Goal: Book appointment/travel/reservation

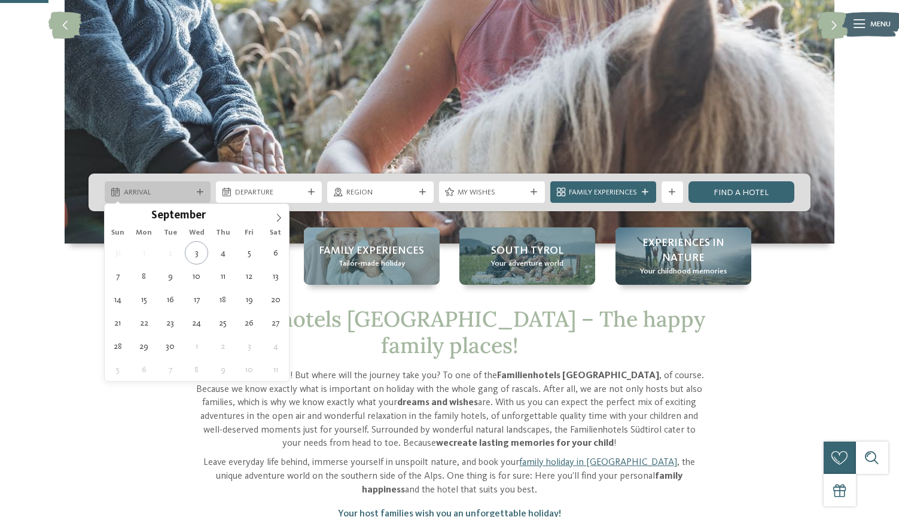
click at [205, 188] on div "Arrival" at bounding box center [158, 192] width 106 height 22
click at [271, 220] on span at bounding box center [279, 214] width 20 height 20
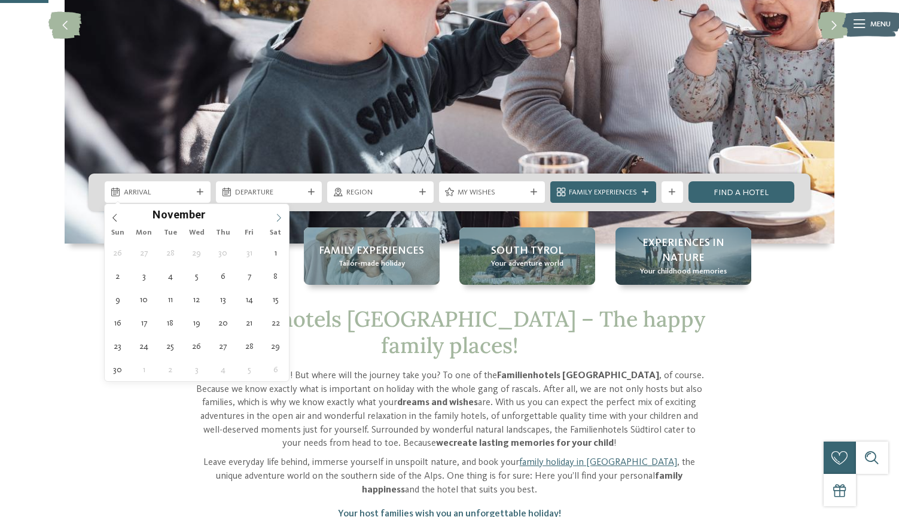
click at [278, 214] on icon at bounding box center [279, 218] width 8 height 8
type div "27.12.2025"
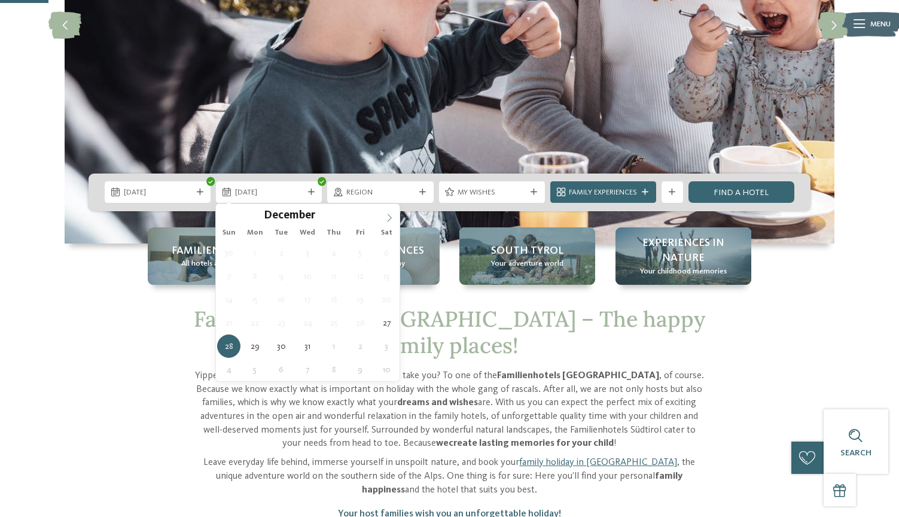
type input "****"
click at [385, 215] on span at bounding box center [389, 214] width 20 height 20
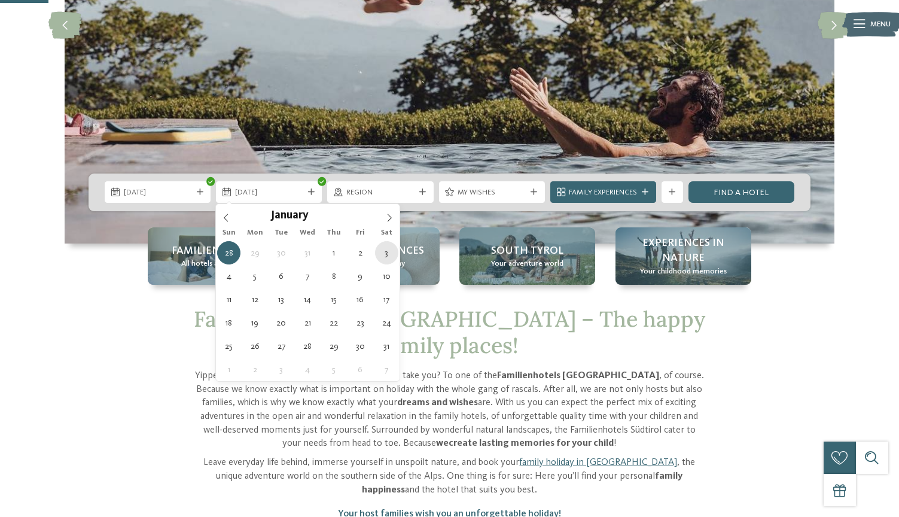
type div "03.01.2026"
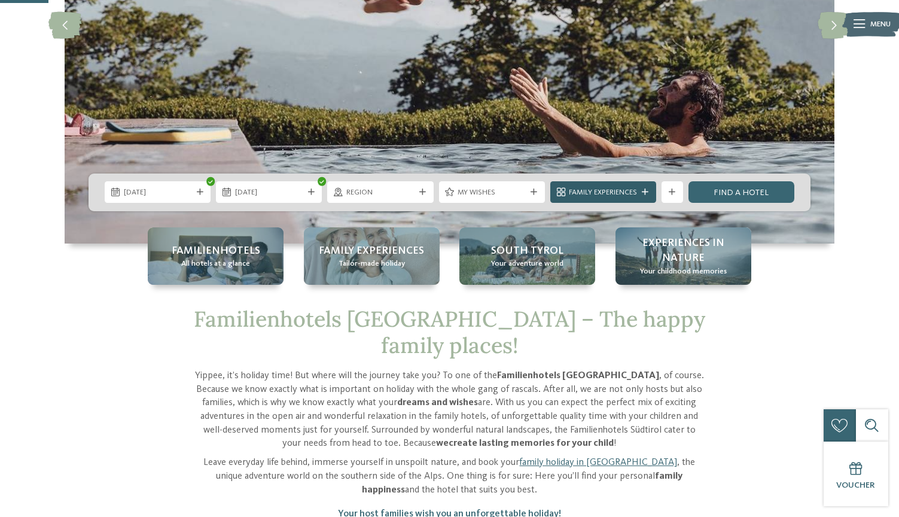
click at [615, 182] on div "Family Experiences" at bounding box center [603, 192] width 106 height 22
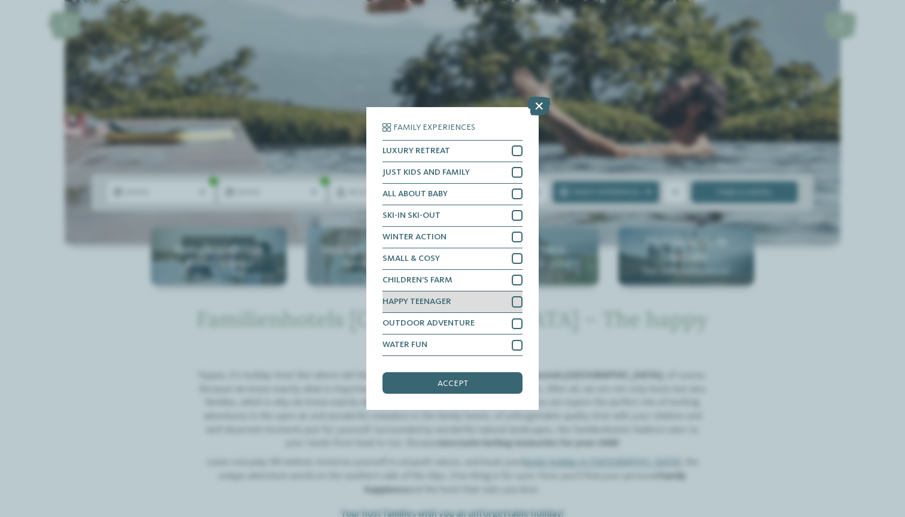
scroll to position [1, 0]
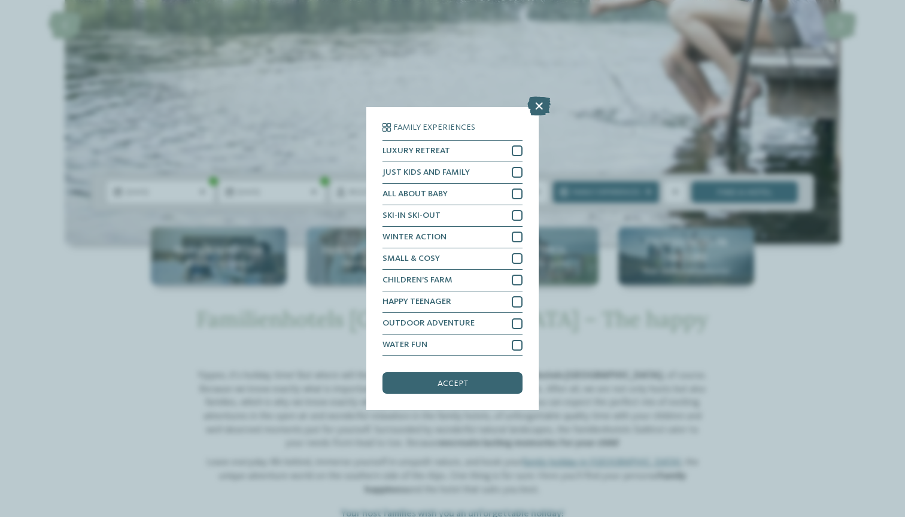
click at [730, 330] on div "Family Experiences LUXURY RETREAT JUST KIDS AND FAMILY" at bounding box center [452, 258] width 905 height 517
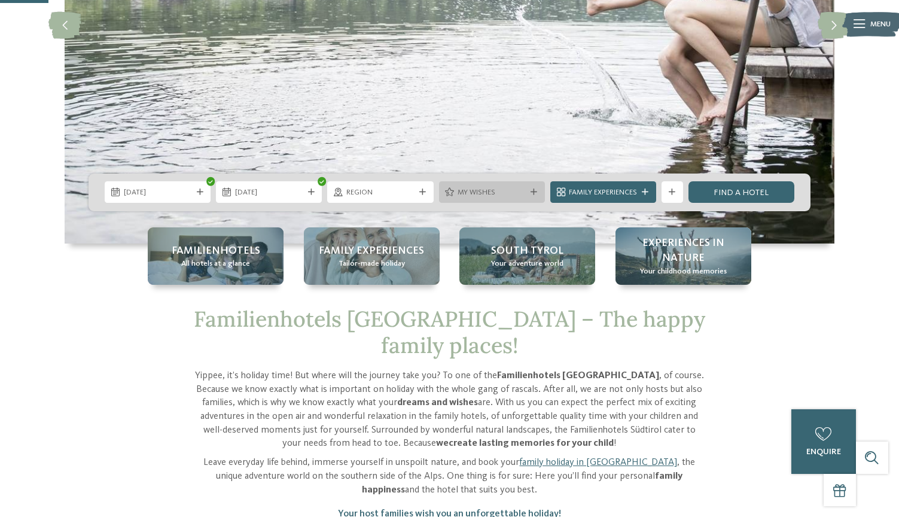
click at [498, 185] on div "My wishes" at bounding box center [492, 192] width 106 height 22
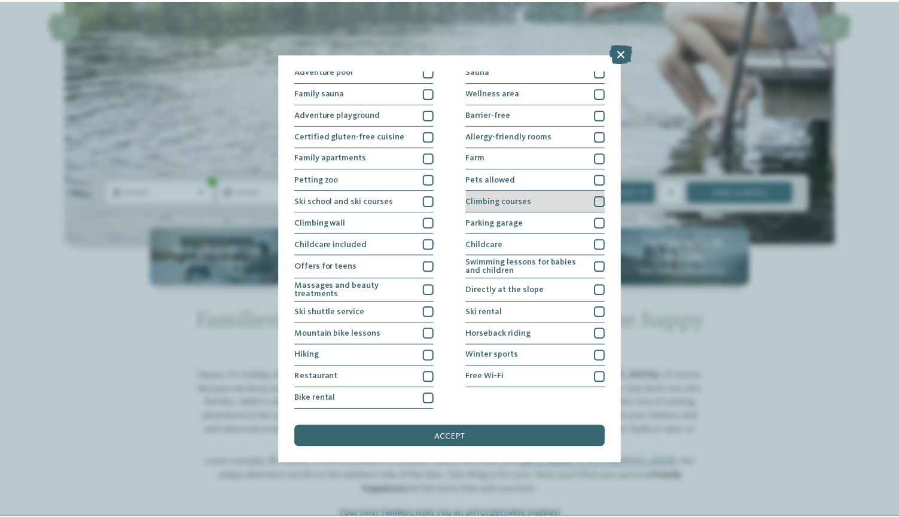
scroll to position [153, 0]
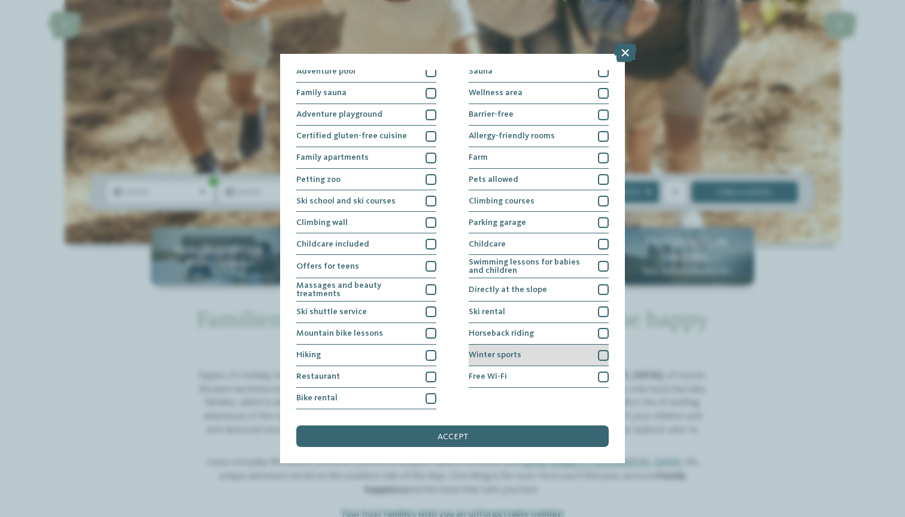
click at [571, 345] on div "Winter sports" at bounding box center [538, 356] width 140 height 22
click at [483, 425] on div "accept" at bounding box center [452, 436] width 312 height 22
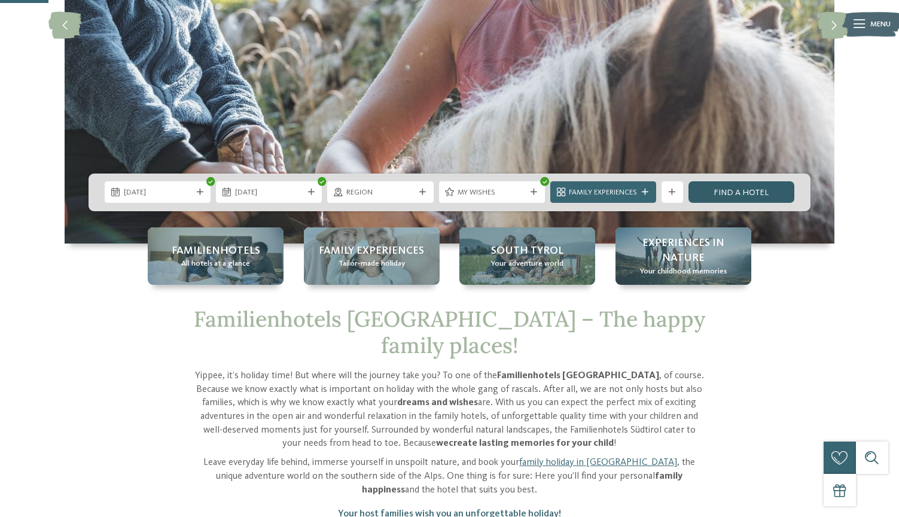
click at [720, 188] on link "Find a hotel" at bounding box center [742, 192] width 106 height 22
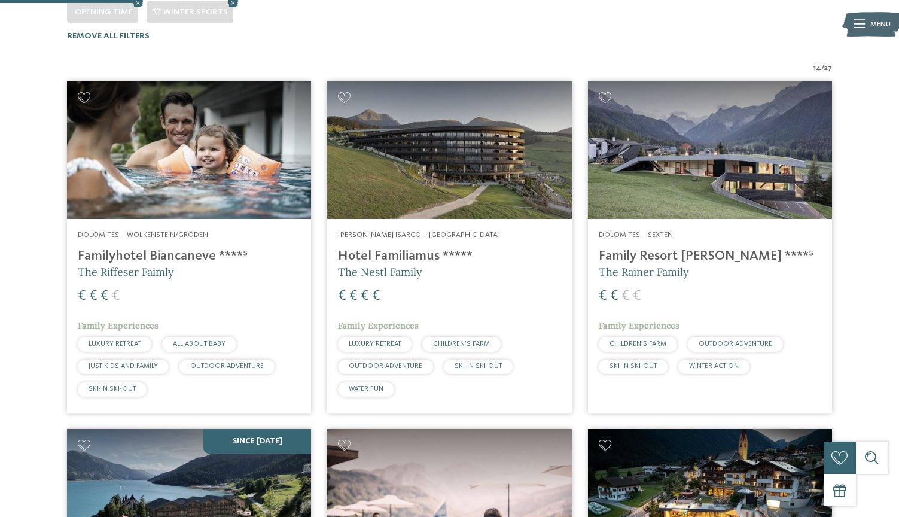
scroll to position [340, 0]
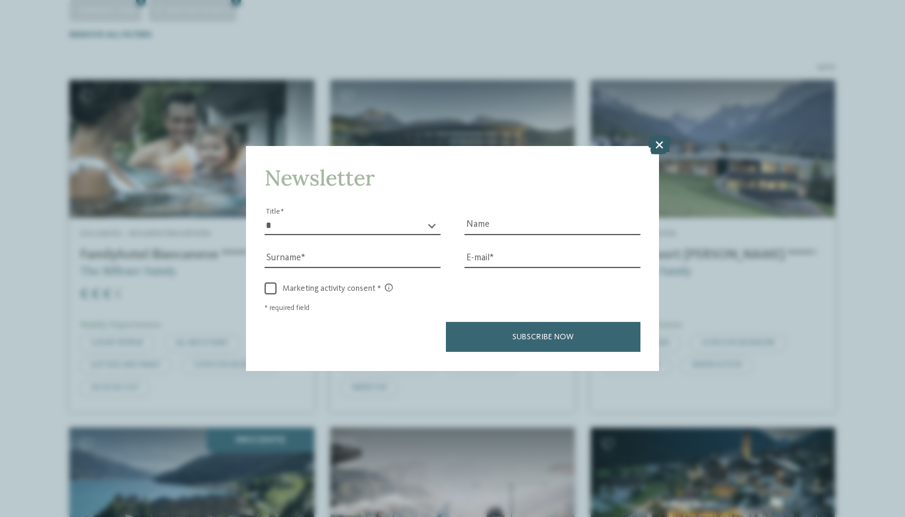
click at [657, 136] on icon at bounding box center [658, 145] width 23 height 19
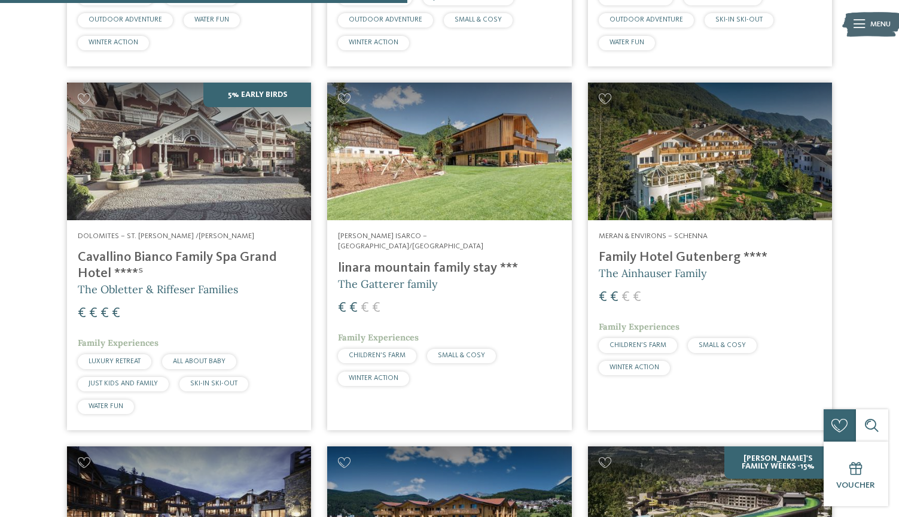
scroll to position [1033, 0]
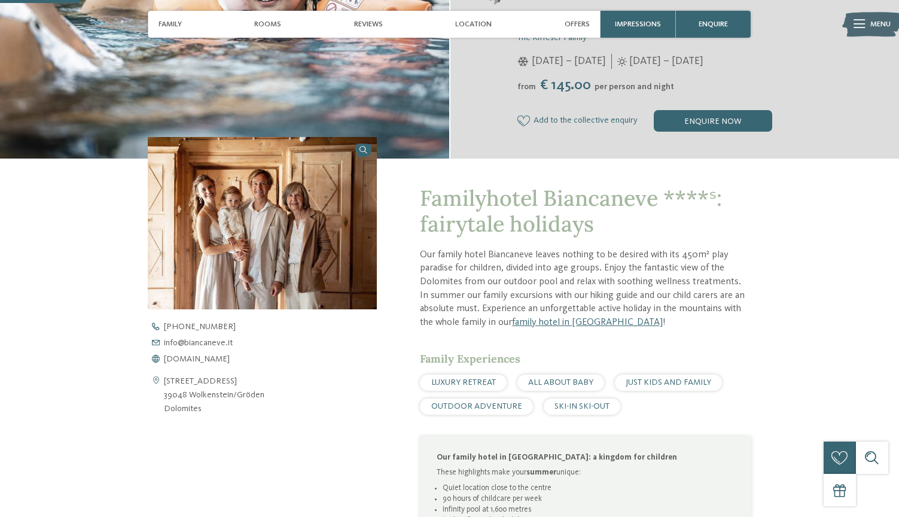
scroll to position [261, 0]
click at [212, 356] on span "[DOMAIN_NAME]" at bounding box center [197, 358] width 66 height 8
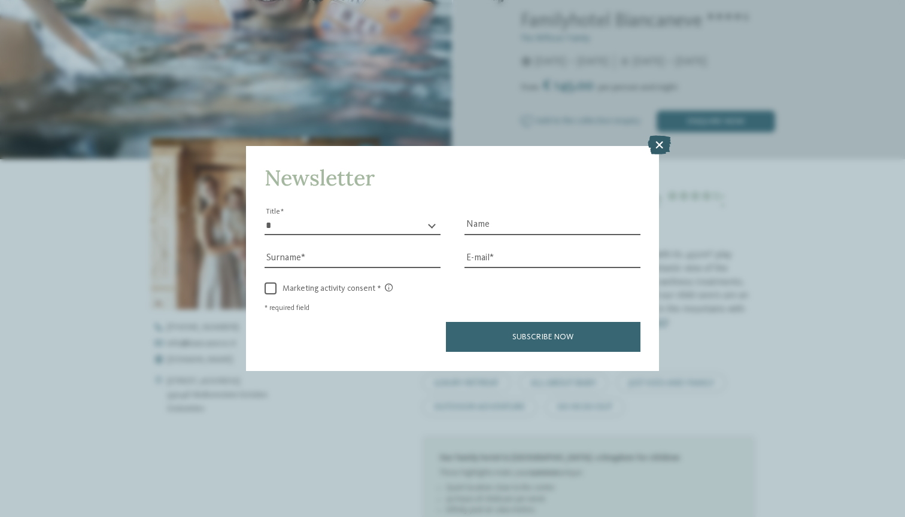
click at [656, 136] on icon at bounding box center [658, 145] width 23 height 19
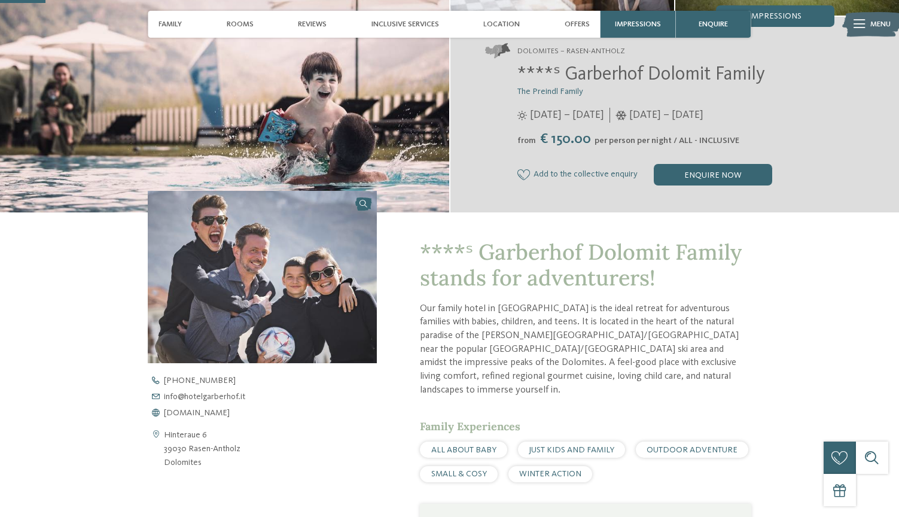
scroll to position [309, 0]
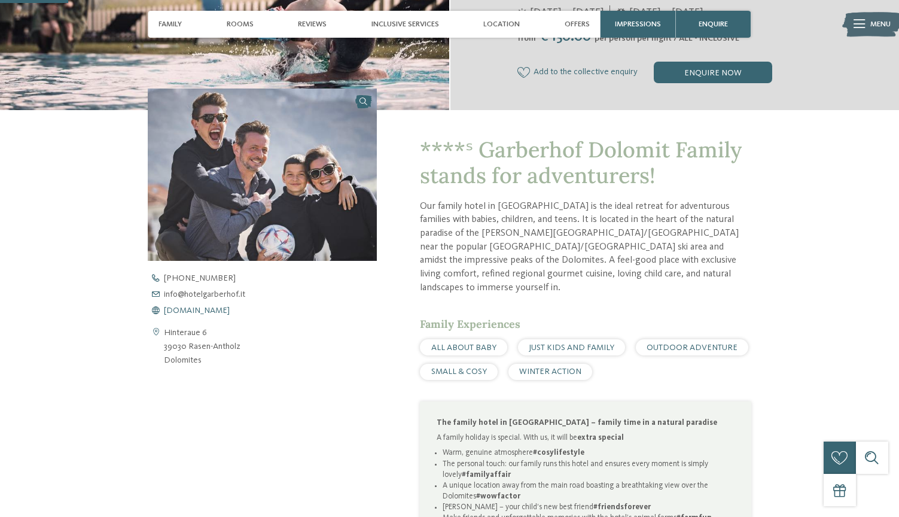
click at [202, 308] on span "www.hotelgarberhof.it" at bounding box center [197, 310] width 66 height 8
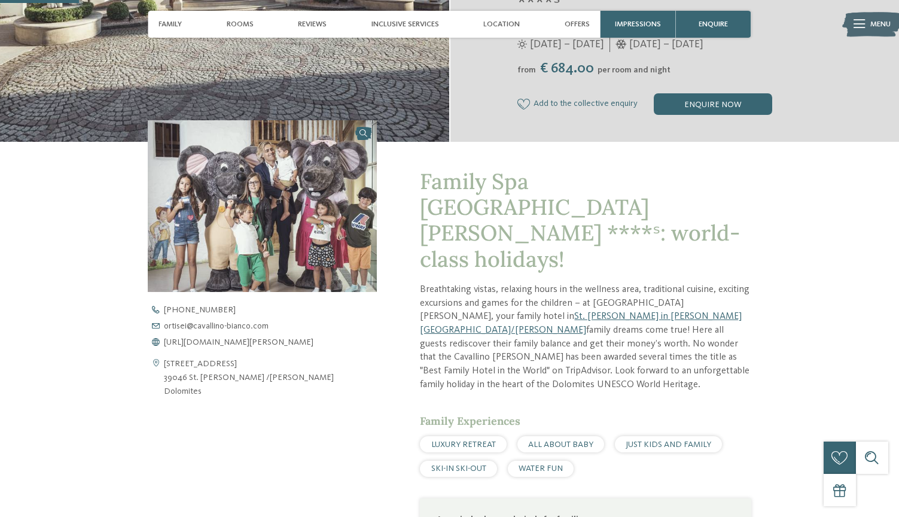
scroll to position [302, 0]
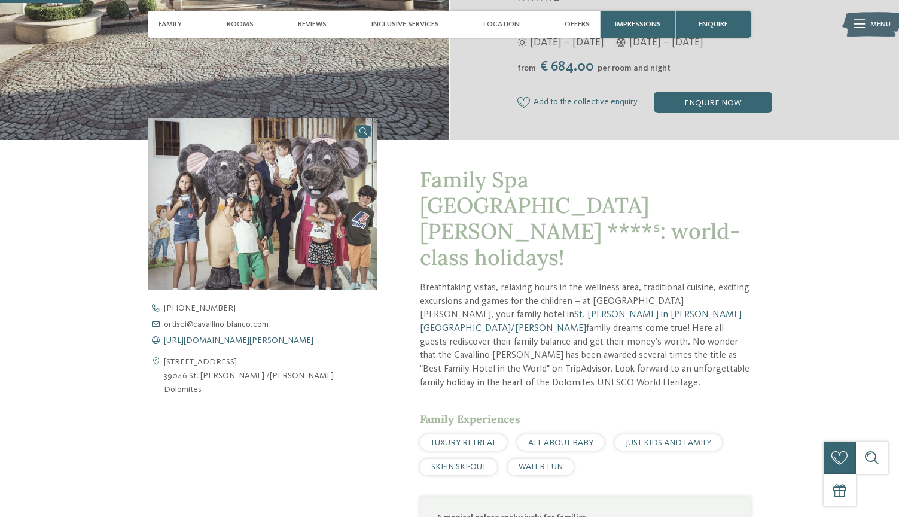
click at [226, 337] on span "[URL][DOMAIN_NAME][PERSON_NAME]" at bounding box center [239, 340] width 150 height 8
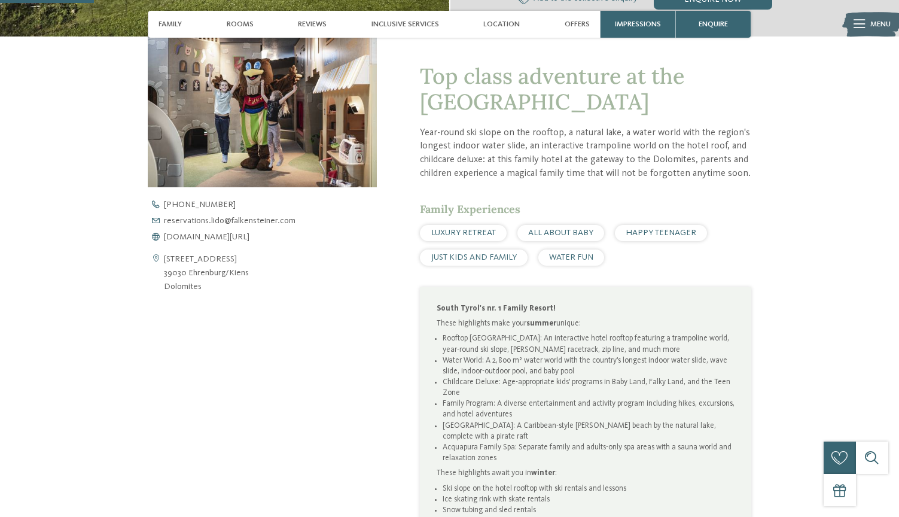
scroll to position [398, 0]
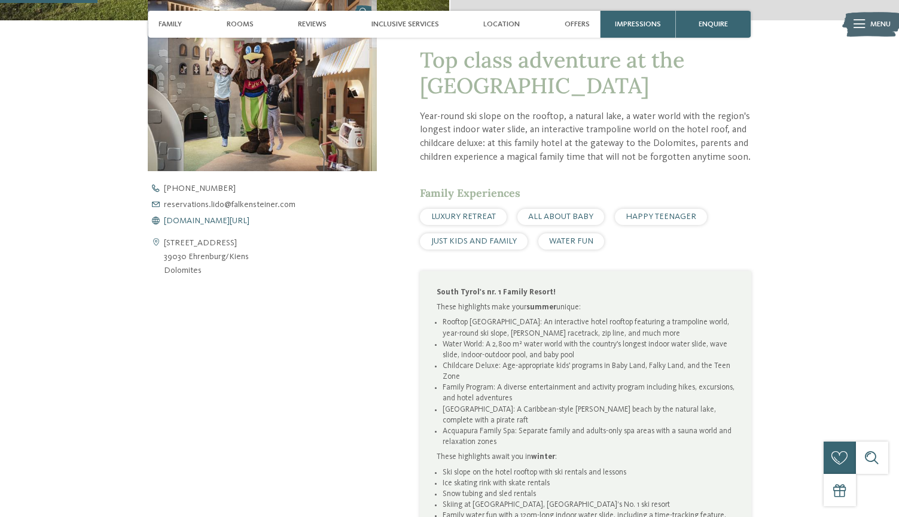
click at [247, 219] on span "www.falkensteiner.com/en/family-resort-lido" at bounding box center [207, 221] width 86 height 8
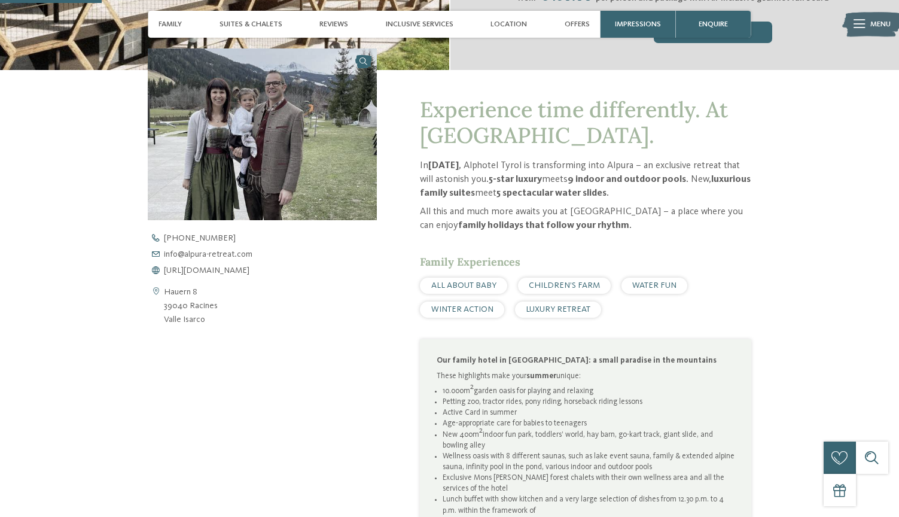
scroll to position [381, 0]
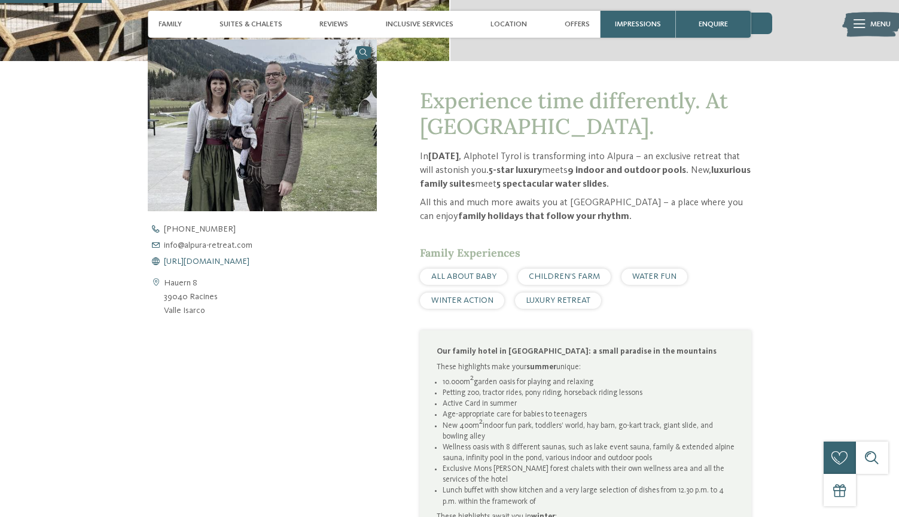
click at [243, 260] on span "https://www.alpura-retreat.com/en" at bounding box center [207, 261] width 86 height 8
click at [208, 257] on span "https://www.alpura-retreat.com/en" at bounding box center [207, 261] width 86 height 8
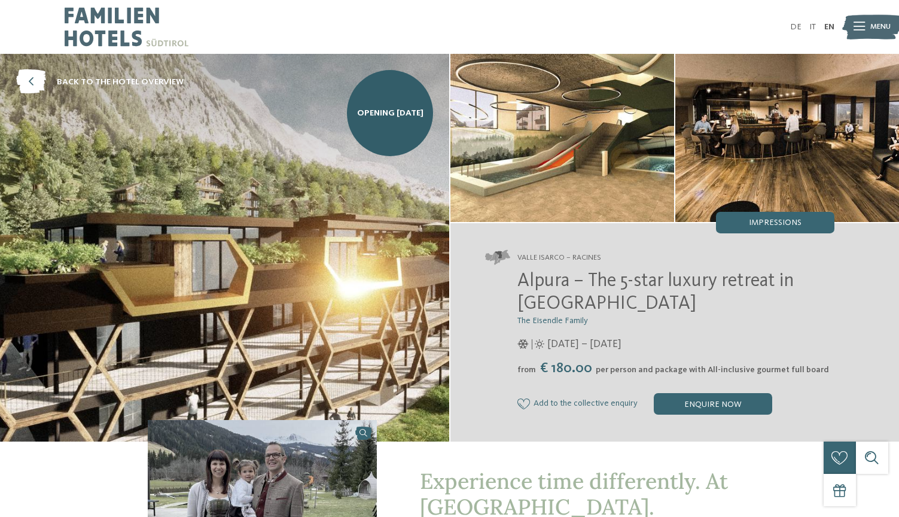
scroll to position [0, 0]
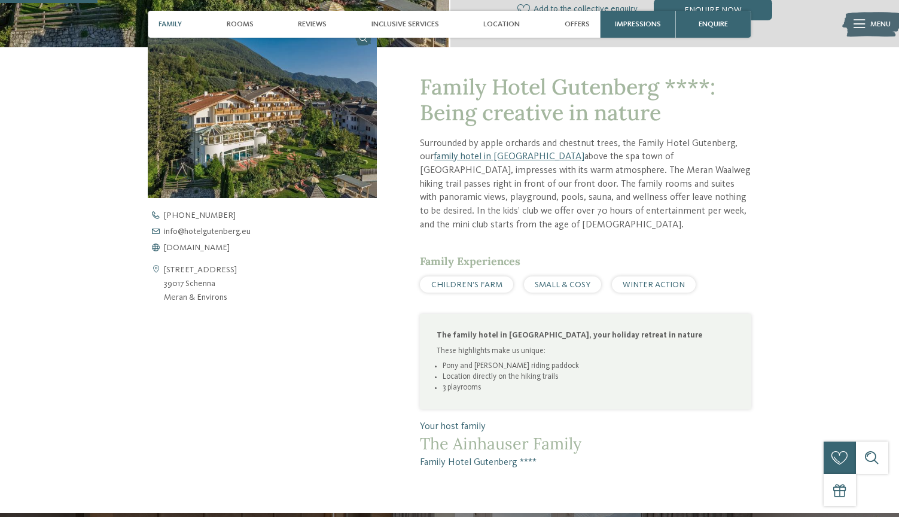
scroll to position [375, 0]
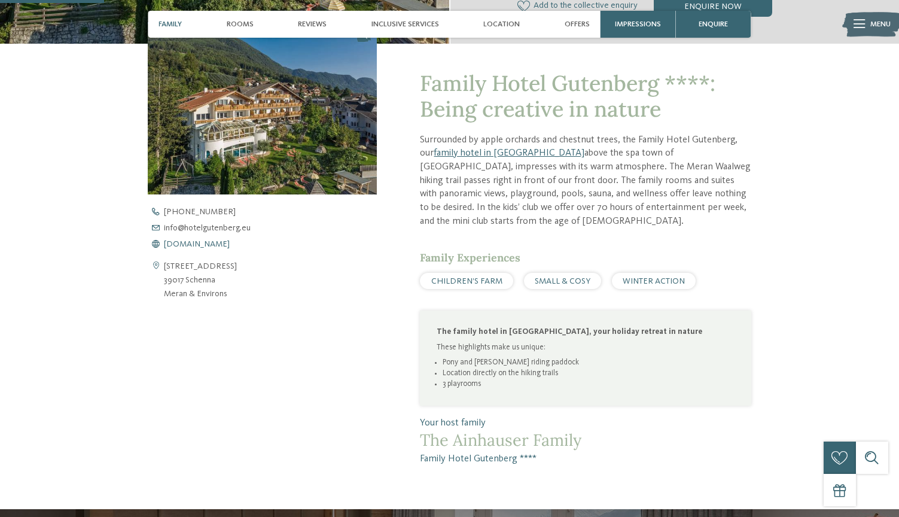
click at [212, 240] on span "[DOMAIN_NAME]" at bounding box center [197, 244] width 66 height 8
